Goal: Transaction & Acquisition: Purchase product/service

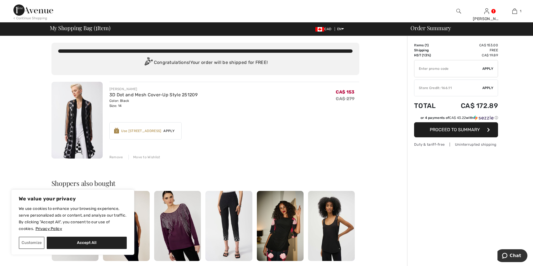
click at [433, 89] on div "Store Credit: 166.11" at bounding box center [448, 88] width 68 height 5
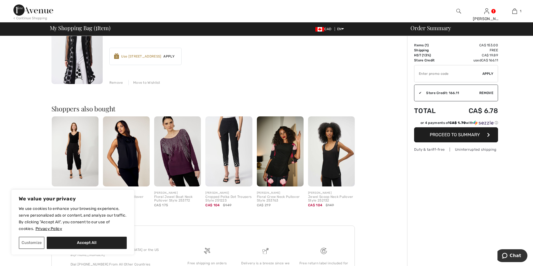
scroll to position [84, 0]
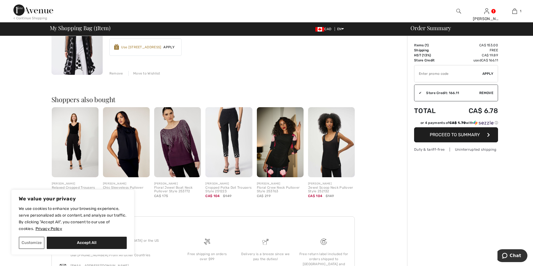
click at [330, 158] on img at bounding box center [331, 142] width 47 height 70
click at [330, 160] on img at bounding box center [331, 142] width 47 height 70
click at [334, 155] on img at bounding box center [331, 142] width 47 height 70
click at [313, 187] on div "Jewel Scoop Neck Pullover Style 252132" at bounding box center [331, 190] width 47 height 8
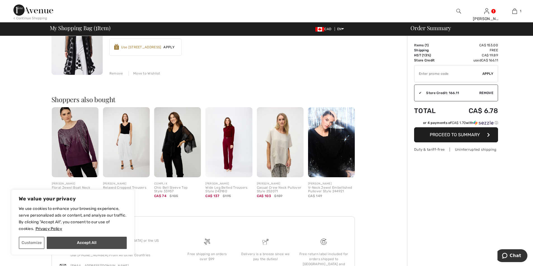
click at [93, 246] on button "Accept All" at bounding box center [87, 243] width 80 height 12
checkbox input "true"
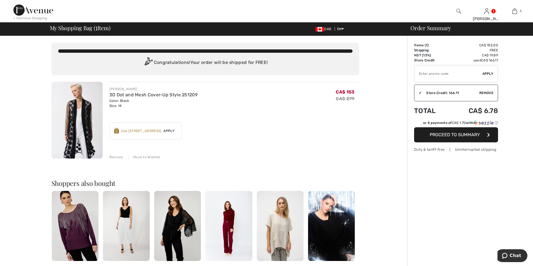
click at [39, 14] on img at bounding box center [33, 9] width 40 height 11
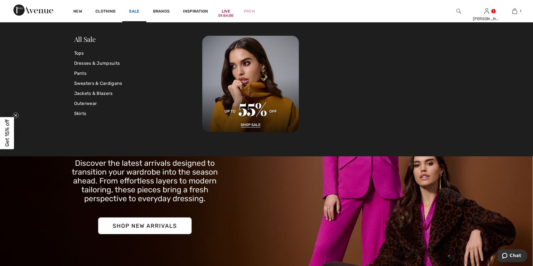
click at [132, 12] on link "Sale" at bounding box center [134, 12] width 10 height 6
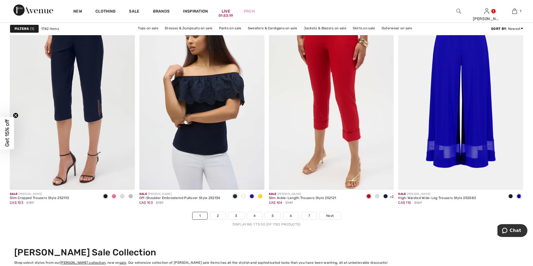
scroll to position [3215, 0]
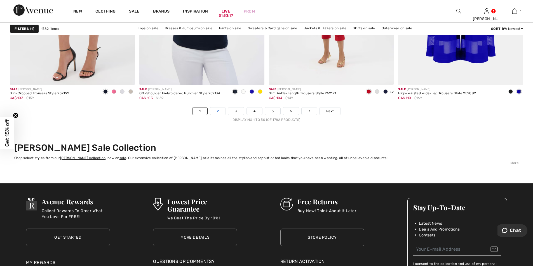
click at [223, 113] on link "2" at bounding box center [217, 111] width 15 height 7
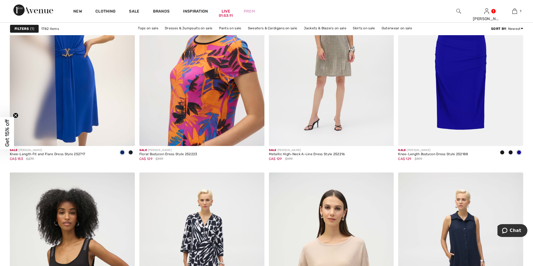
scroll to position [727, 0]
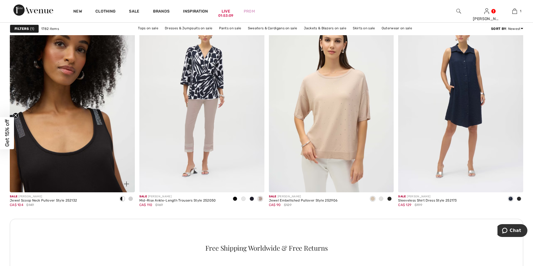
click at [72, 122] on img at bounding box center [72, 98] width 125 height 187
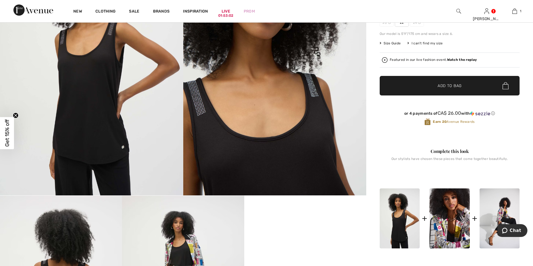
scroll to position [28, 0]
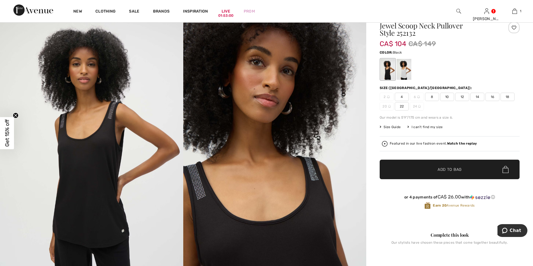
click at [476, 98] on span "14" at bounding box center [477, 97] width 14 height 8
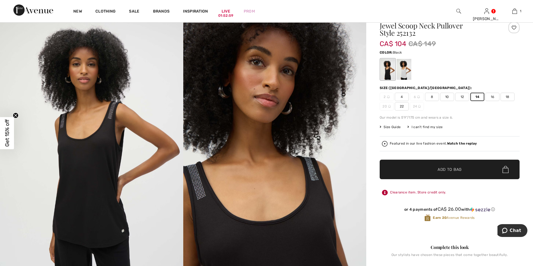
click at [426, 166] on span "✔ Added to Bag Add to Bag" at bounding box center [449, 170] width 140 height 20
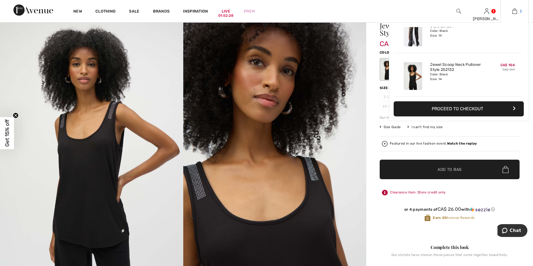
click at [516, 12] on img at bounding box center [514, 11] width 5 height 7
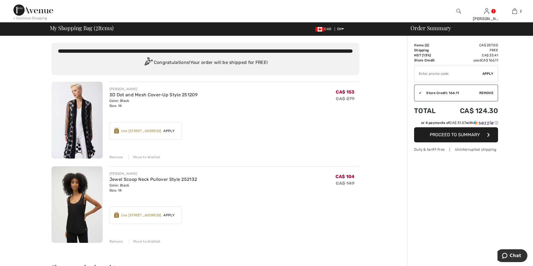
click at [466, 134] on span "Proceed to Summary" at bounding box center [454, 134] width 50 height 5
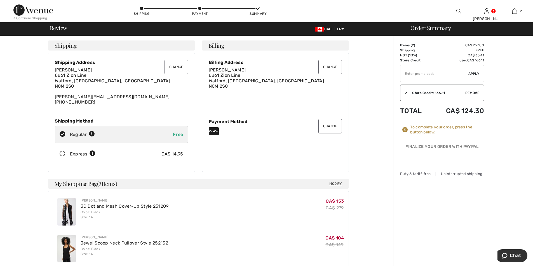
click at [177, 70] on button "Change" at bounding box center [175, 67] width 23 height 15
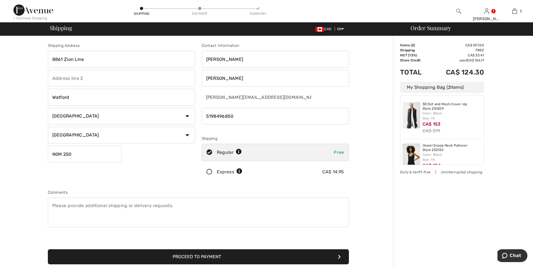
click at [63, 59] on input "8861 Zion Line" at bounding box center [121, 59] width 147 height 17
type input "8480 Zion Line"
click at [185, 256] on button "Proceed to Payment" at bounding box center [198, 257] width 301 height 15
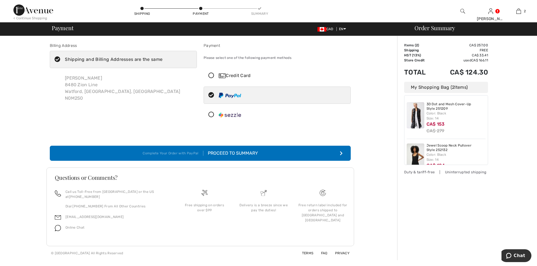
click at [242, 154] on div "Proceed to Summary" at bounding box center [230, 153] width 55 height 7
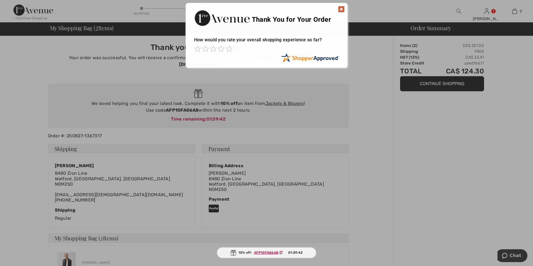
click at [432, 82] on div at bounding box center [266, 133] width 533 height 266
click at [343, 10] on img at bounding box center [341, 9] width 7 height 7
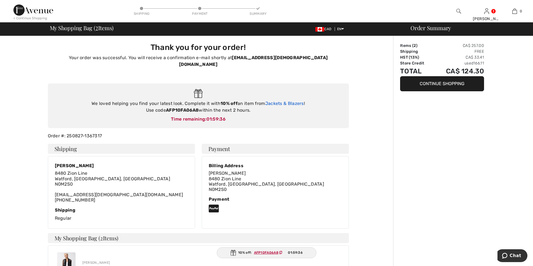
click at [284, 101] on link "Jackets & Blazers" at bounding box center [284, 103] width 39 height 5
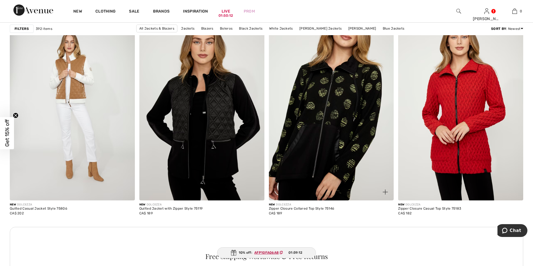
scroll to position [2405, 0]
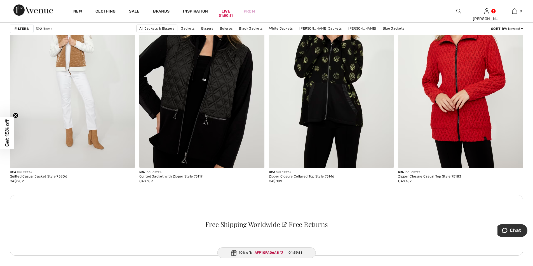
click at [225, 126] on img at bounding box center [201, 74] width 125 height 187
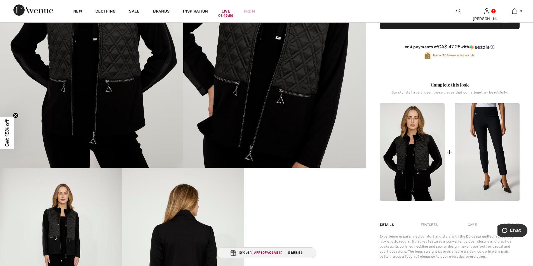
scroll to position [28, 0]
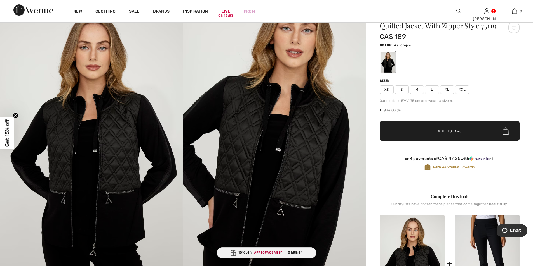
click at [446, 94] on span "XL" at bounding box center [447, 90] width 14 height 8
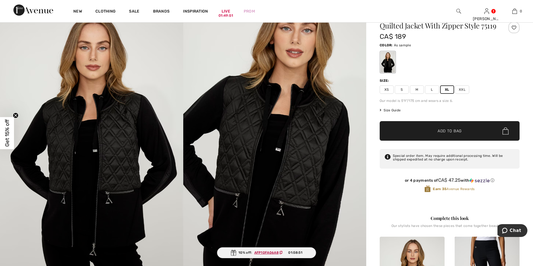
click at [442, 134] on span "Add to Bag" at bounding box center [449, 131] width 24 height 6
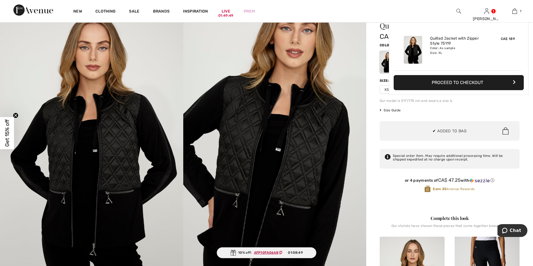
scroll to position [0, 0]
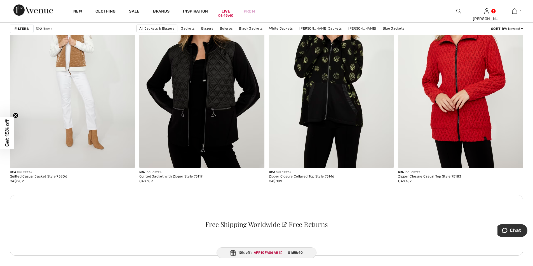
click at [270, 253] on ins "AFP10FA06A8" at bounding box center [266, 253] width 24 height 4
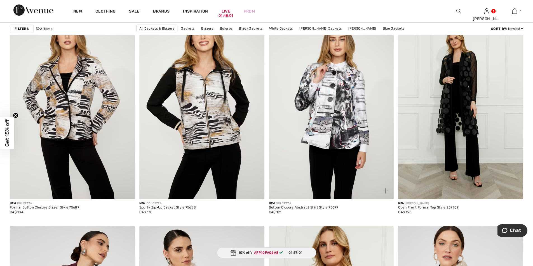
scroll to position [2880, 0]
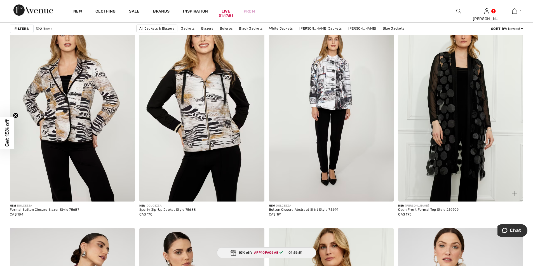
click at [448, 138] on img at bounding box center [460, 108] width 125 height 187
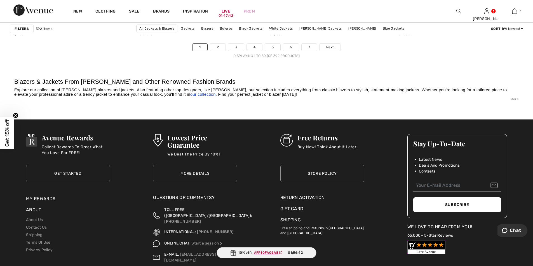
scroll to position [3214, 0]
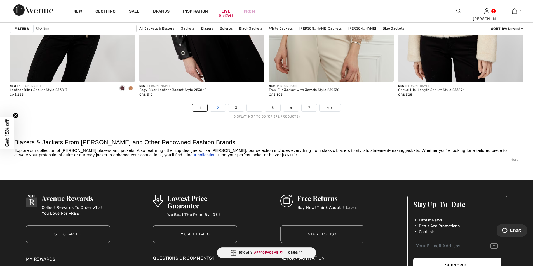
click at [219, 110] on link "2" at bounding box center [217, 107] width 15 height 7
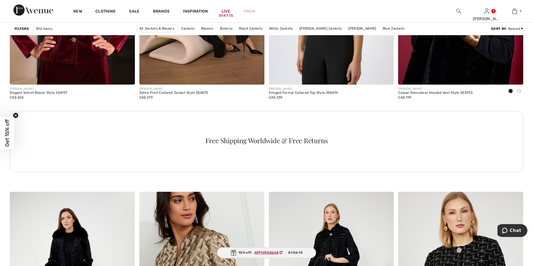
scroll to position [2628, 0]
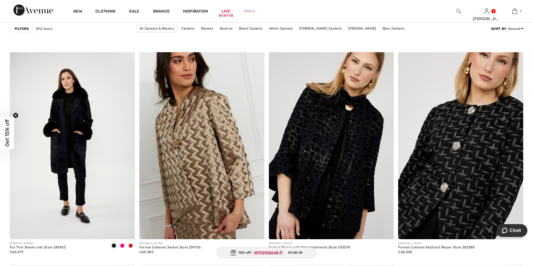
click at [473, 199] on img at bounding box center [460, 145] width 125 height 187
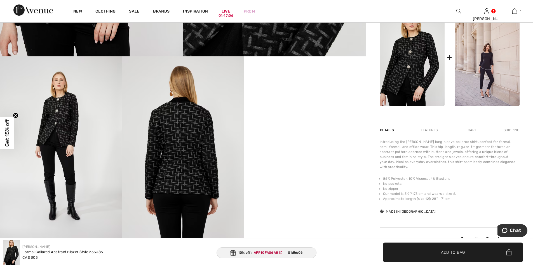
scroll to position [252, 0]
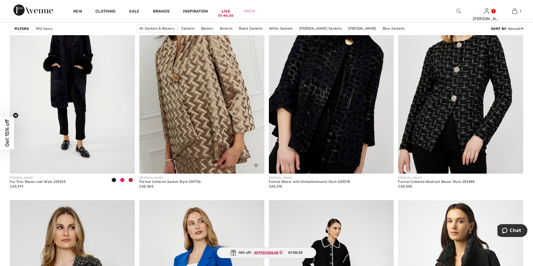
scroll to position [2656, 0]
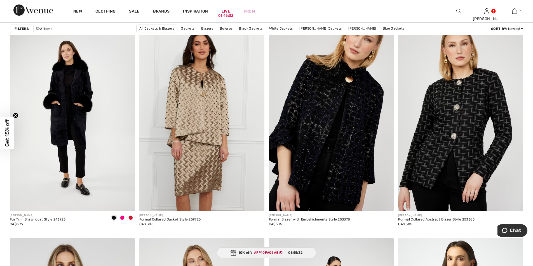
click at [191, 160] on img at bounding box center [201, 117] width 125 height 187
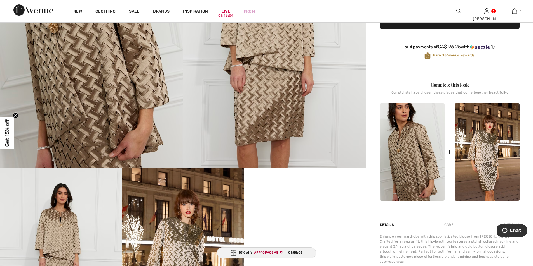
scroll to position [28, 0]
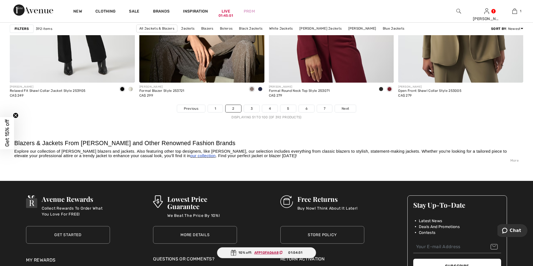
scroll to position [3215, 0]
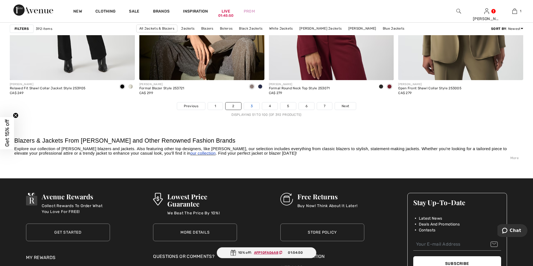
click at [247, 107] on link "3" at bounding box center [251, 106] width 15 height 7
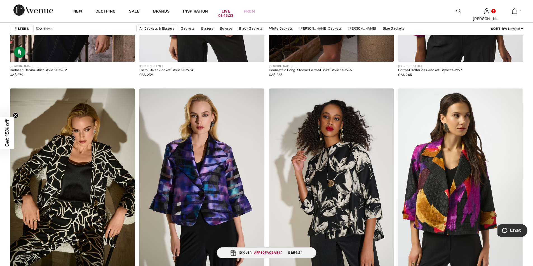
scroll to position [3132, 0]
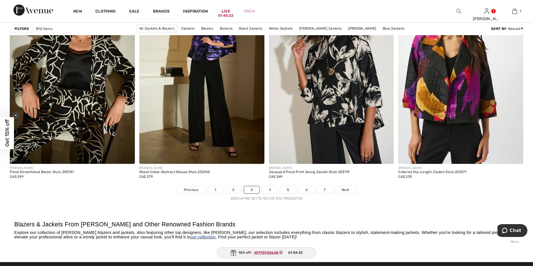
click at [271, 188] on link "4" at bounding box center [269, 189] width 15 height 7
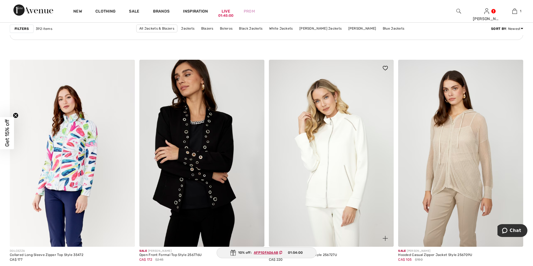
scroll to position [2600, 0]
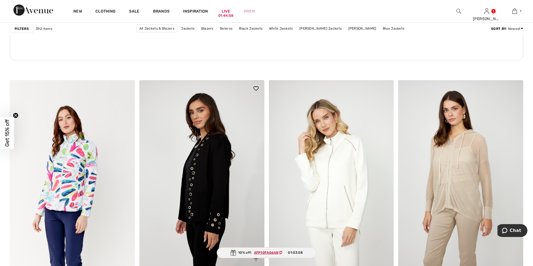
click at [195, 174] on img at bounding box center [201, 173] width 125 height 187
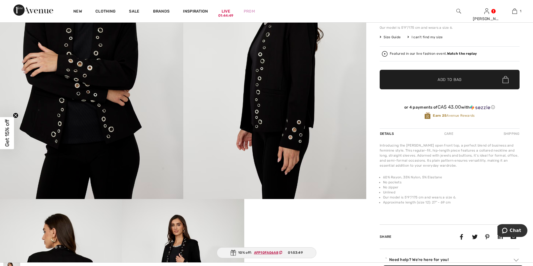
scroll to position [196, 0]
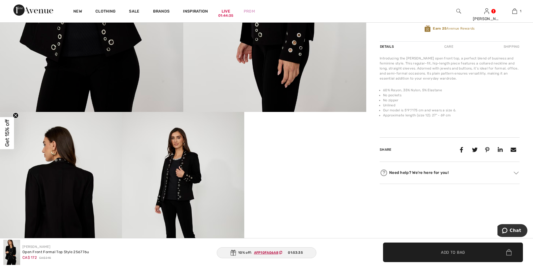
click at [377, 208] on div "[PERSON_NAME] Write a review Open Front Formal Top Style 256776u CA$ 172 CA$ 24…" at bounding box center [449, 70] width 167 height 464
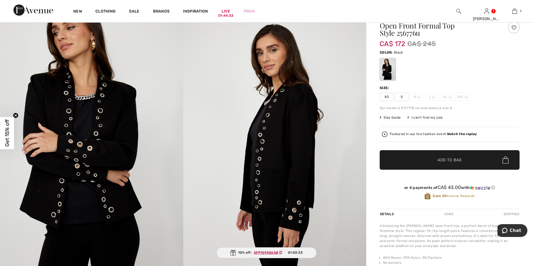
scroll to position [0, 0]
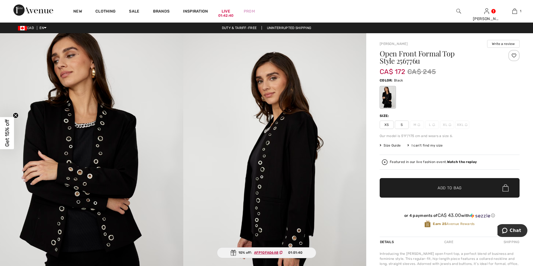
click at [400, 125] on span "S" at bounding box center [402, 125] width 14 height 8
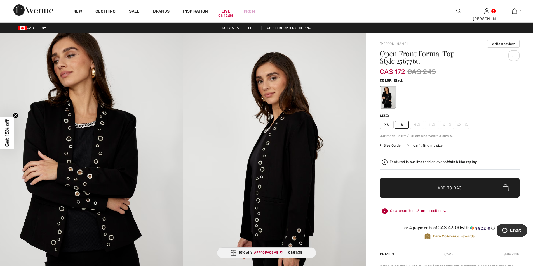
click at [446, 189] on span "Add to Bag" at bounding box center [449, 188] width 24 height 6
click at [458, 192] on span "✔ Added to Bag Add to Bag" at bounding box center [449, 188] width 140 height 20
click at [522, 80] on div "Frank Lyman Write a review Open Front Formal Top Style 256776u CA$ 172 CA$ 245 …" at bounding box center [449, 265] width 167 height 464
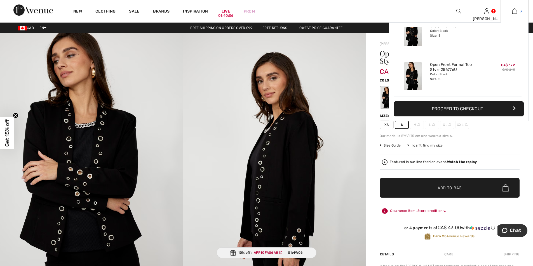
click at [514, 12] on img at bounding box center [514, 11] width 5 height 7
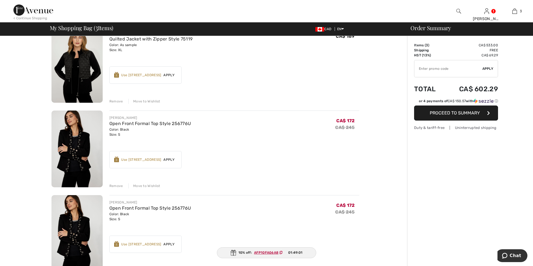
scroll to position [28, 0]
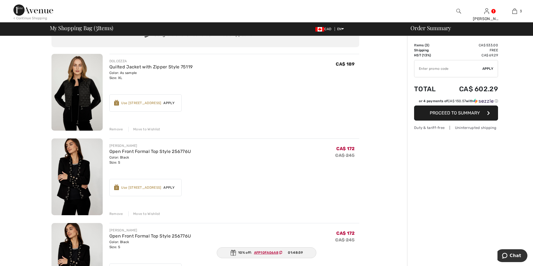
click at [116, 213] on div "Remove" at bounding box center [116, 214] width 14 height 5
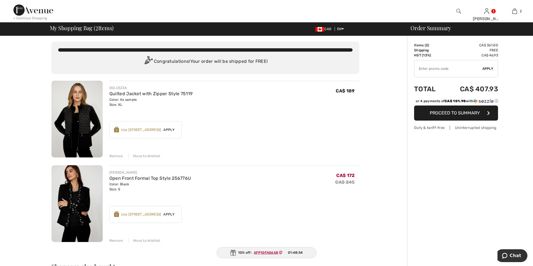
scroll to position [0, 0]
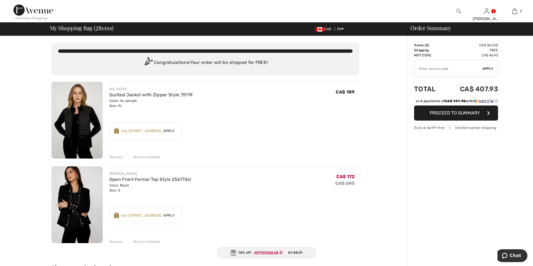
click at [456, 71] on input "TEXT" at bounding box center [448, 68] width 68 height 17
type input "AFP10FA06A8"
click at [484, 67] on span "Apply" at bounding box center [487, 68] width 11 height 5
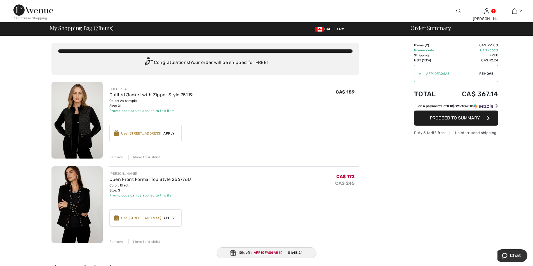
click at [41, 15] on img at bounding box center [33, 9] width 40 height 11
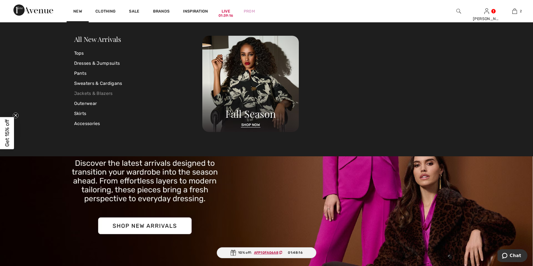
click at [92, 91] on link "Jackets & Blazers" at bounding box center [138, 94] width 128 height 10
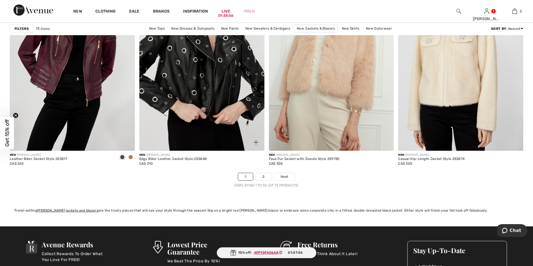
scroll to position [3271, 0]
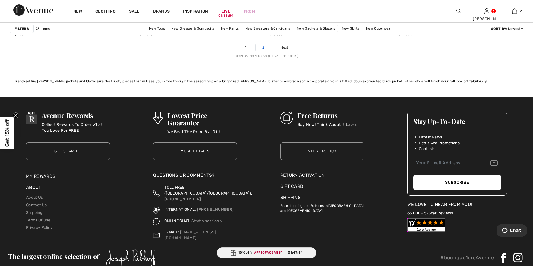
click at [259, 47] on link "2" at bounding box center [263, 47] width 15 height 7
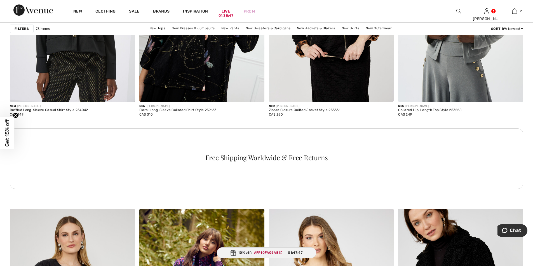
scroll to position [811, 0]
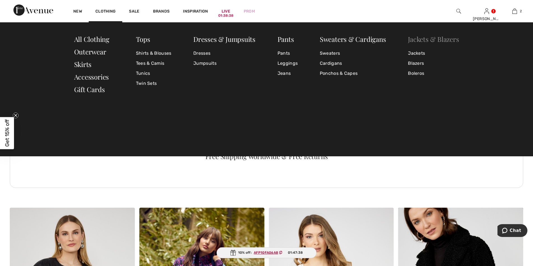
click at [420, 40] on link "Jackets & Blazers" at bounding box center [433, 39] width 51 height 9
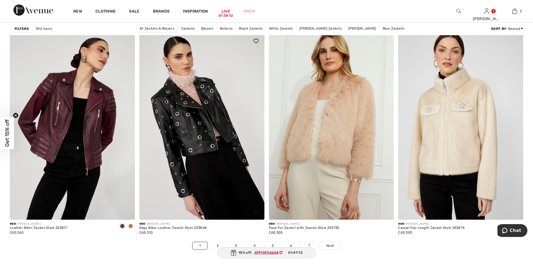
scroll to position [3187, 0]
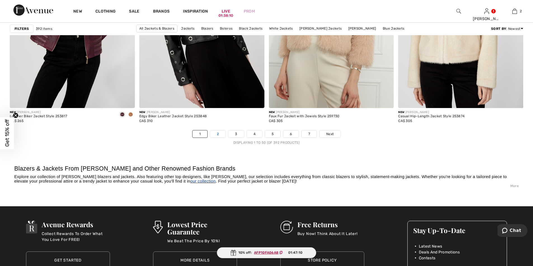
click at [222, 134] on link "2" at bounding box center [217, 134] width 15 height 7
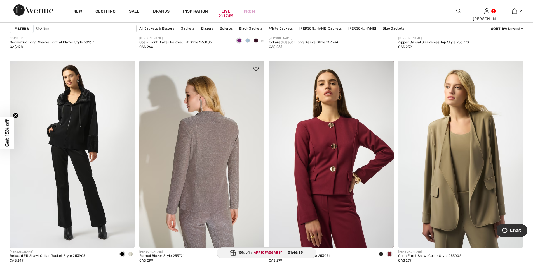
scroll to position [3215, 0]
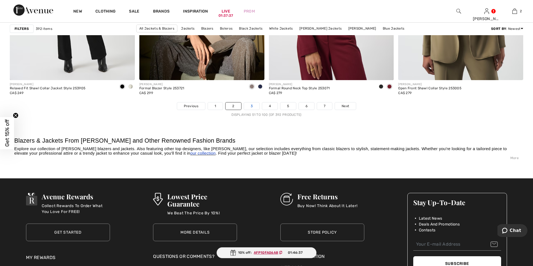
click at [249, 104] on link "3" at bounding box center [251, 106] width 15 height 7
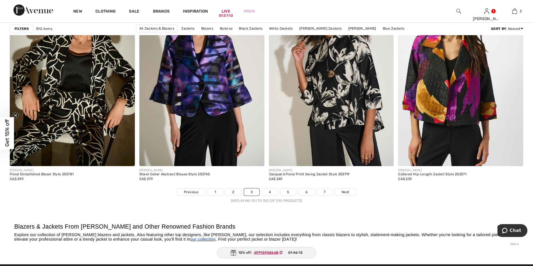
scroll to position [3160, 0]
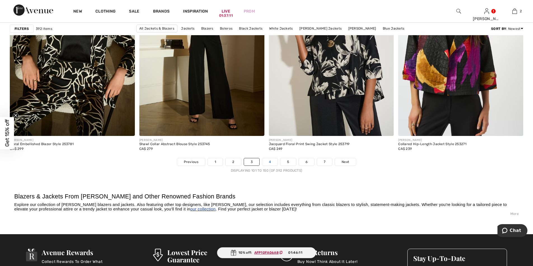
click at [269, 163] on link "4" at bounding box center [269, 162] width 15 height 7
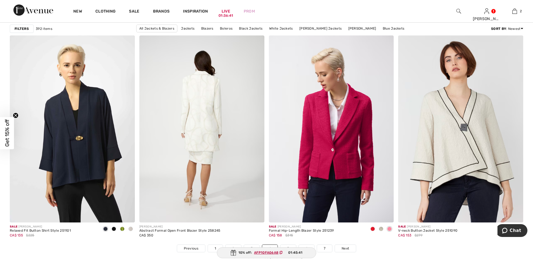
scroll to position [3160, 0]
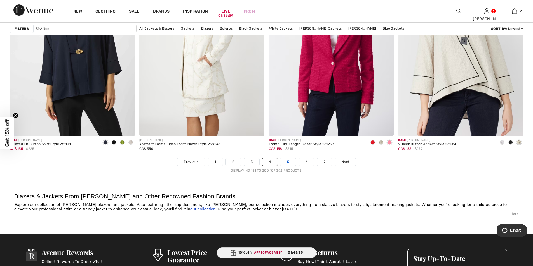
click at [283, 164] on link "5" at bounding box center [287, 162] width 15 height 7
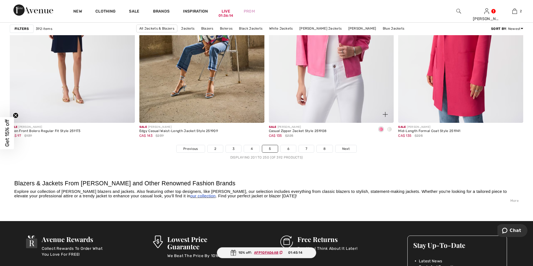
scroll to position [3215, 0]
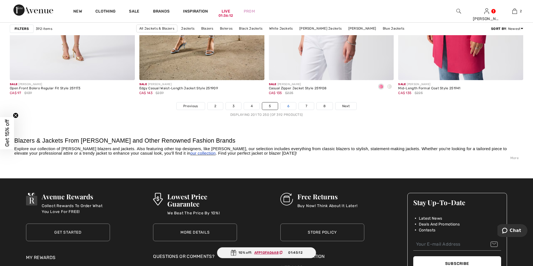
click at [287, 106] on link "6" at bounding box center [287, 106] width 15 height 7
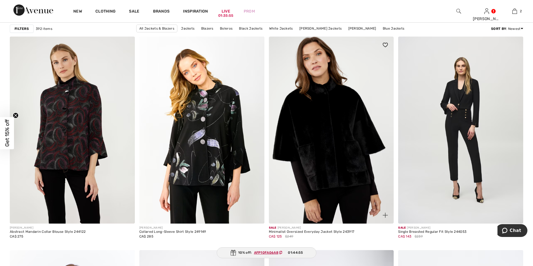
scroll to position [2153, 0]
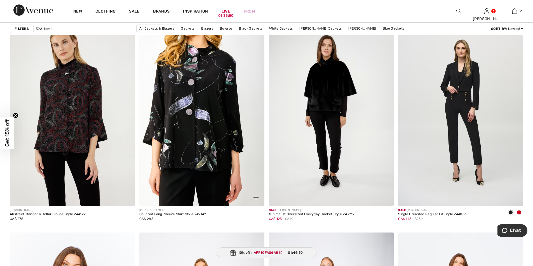
click at [208, 154] on img at bounding box center [201, 112] width 125 height 187
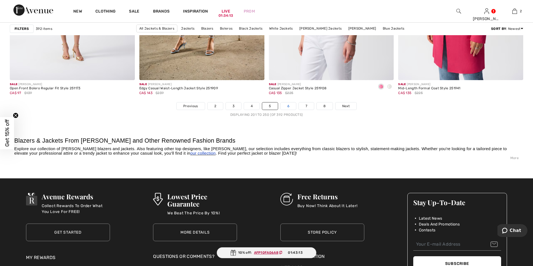
click at [287, 105] on link "6" at bounding box center [287, 106] width 15 height 7
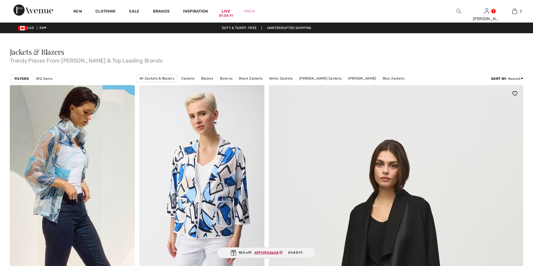
checkbox input "true"
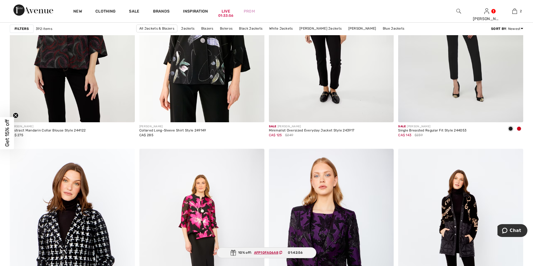
scroll to position [2125, 0]
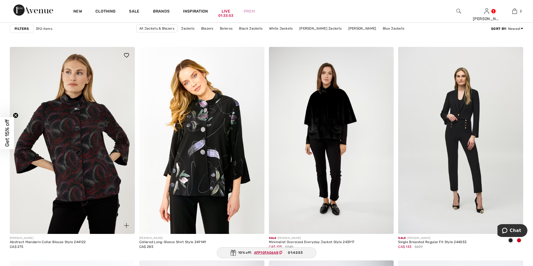
click at [75, 157] on img at bounding box center [72, 140] width 125 height 187
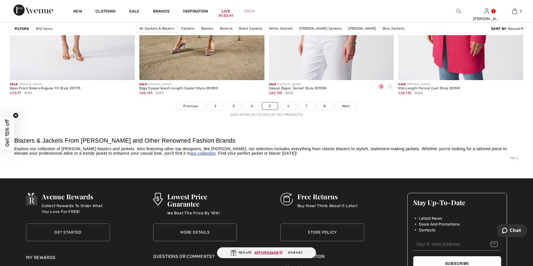
click at [287, 108] on link "6" at bounding box center [287, 106] width 15 height 7
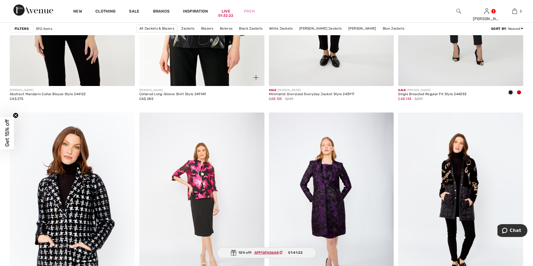
scroll to position [2236, 0]
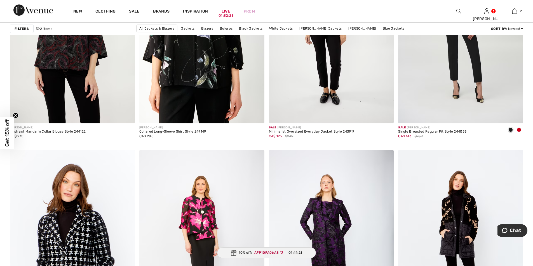
click at [186, 83] on img at bounding box center [201, 29] width 125 height 187
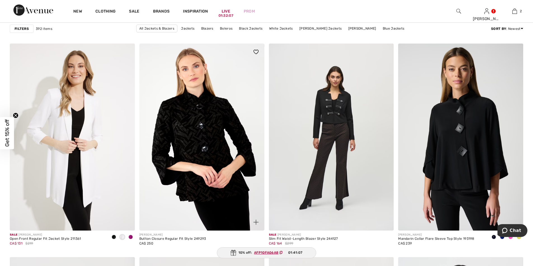
scroll to position [2907, 0]
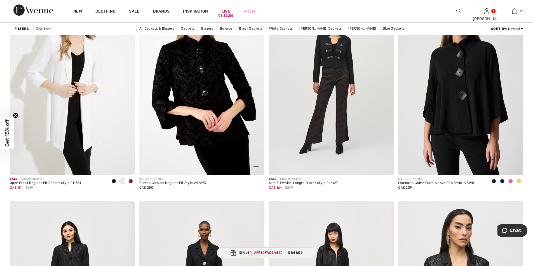
click at [191, 148] on img at bounding box center [201, 81] width 125 height 187
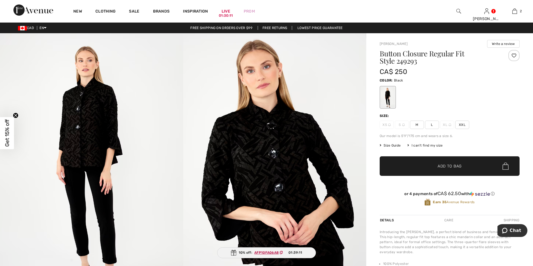
click at [432, 126] on span "L" at bounding box center [432, 125] width 14 height 8
click at [453, 162] on span "✔ Added to Bag Add to Bag" at bounding box center [449, 167] width 140 height 20
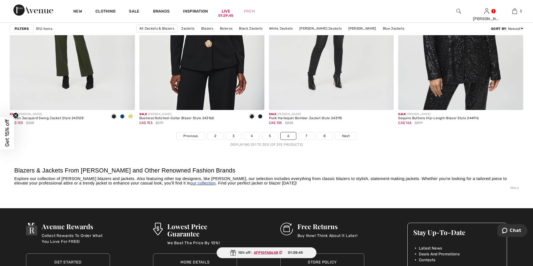
scroll to position [3186, 0]
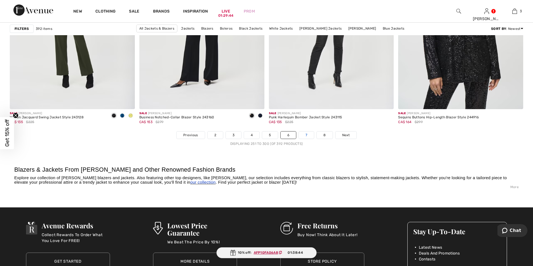
click at [308, 137] on link "7" at bounding box center [306, 135] width 15 height 7
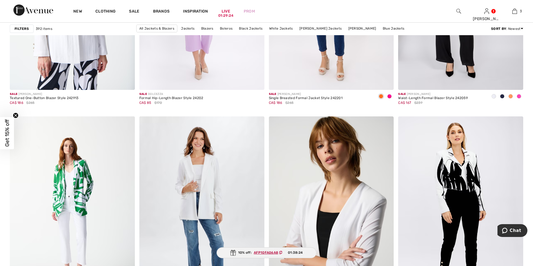
scroll to position [3187, 0]
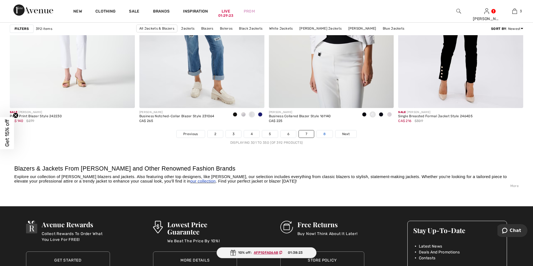
click at [325, 133] on link "8" at bounding box center [325, 134] width 16 height 7
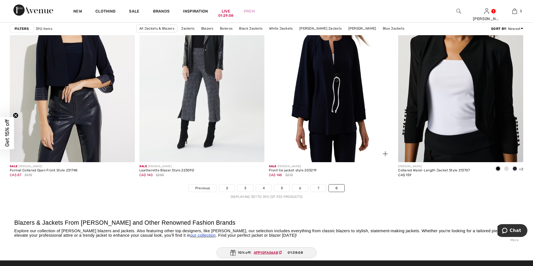
scroll to position [2768, 0]
